Goal: Navigation & Orientation: Find specific page/section

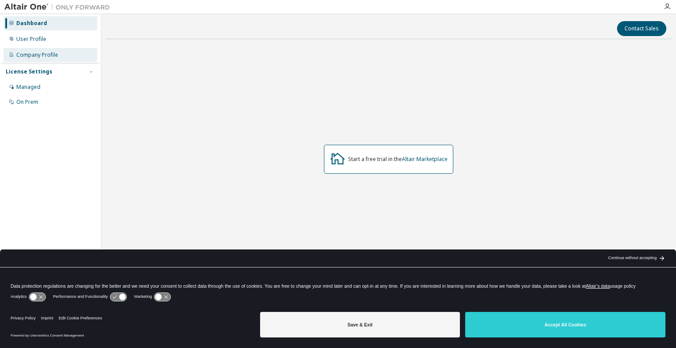
click at [52, 55] on div "Company Profile" at bounding box center [37, 54] width 42 height 7
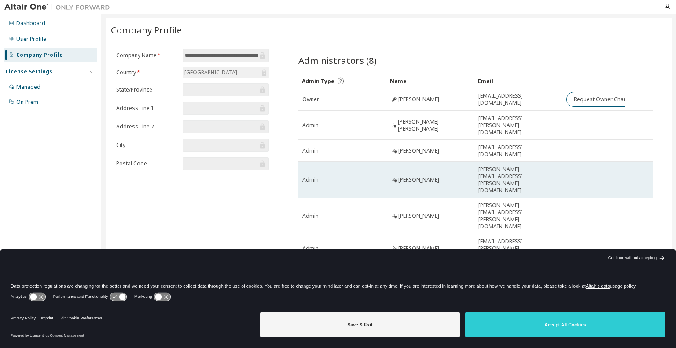
click at [577, 162] on td at bounding box center [593, 180] width 62 height 36
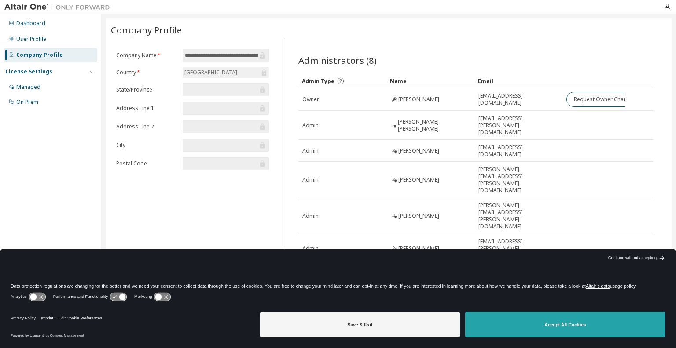
click at [511, 327] on button "Accept All Cookies" at bounding box center [565, 325] width 200 height 26
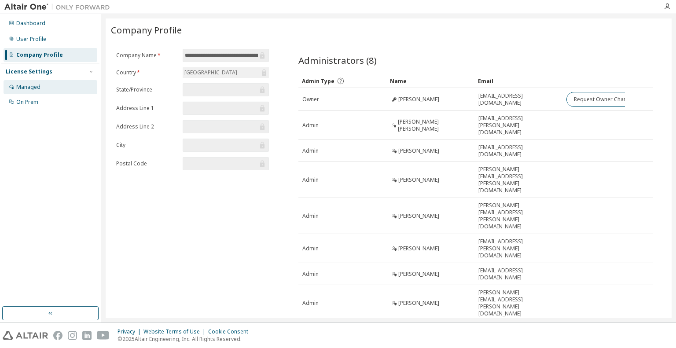
click at [40, 89] on div "Managed" at bounding box center [51, 87] width 94 height 14
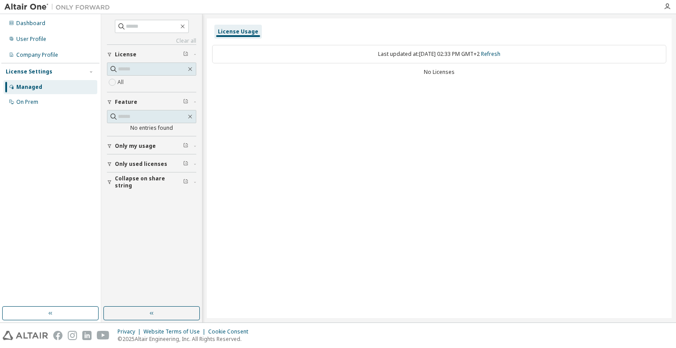
click at [135, 146] on span "Only my usage" at bounding box center [135, 146] width 41 height 7
click at [121, 154] on label "Yes" at bounding box center [122, 159] width 11 height 11
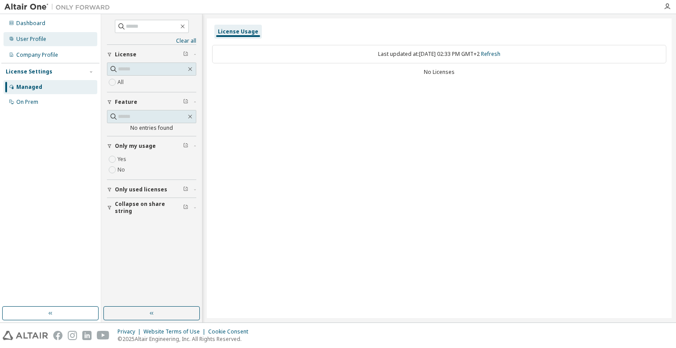
click at [54, 35] on div "User Profile" at bounding box center [51, 39] width 94 height 14
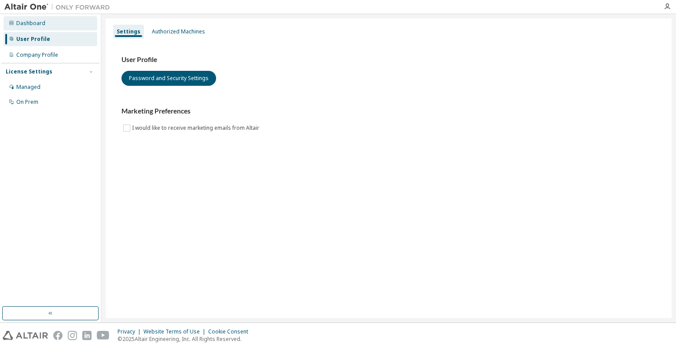
click at [55, 27] on div "Dashboard" at bounding box center [51, 23] width 94 height 14
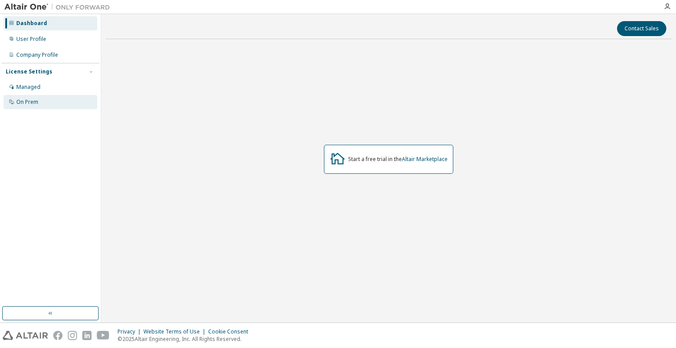
click at [40, 106] on div "On Prem" at bounding box center [51, 102] width 94 height 14
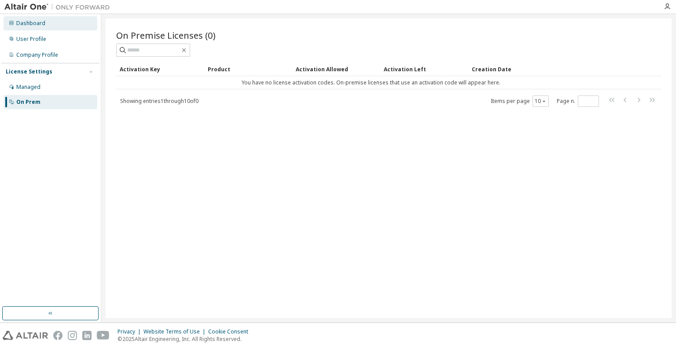
click at [34, 29] on div "Dashboard" at bounding box center [51, 23] width 94 height 14
